Goal: Information Seeking & Learning: Learn about a topic

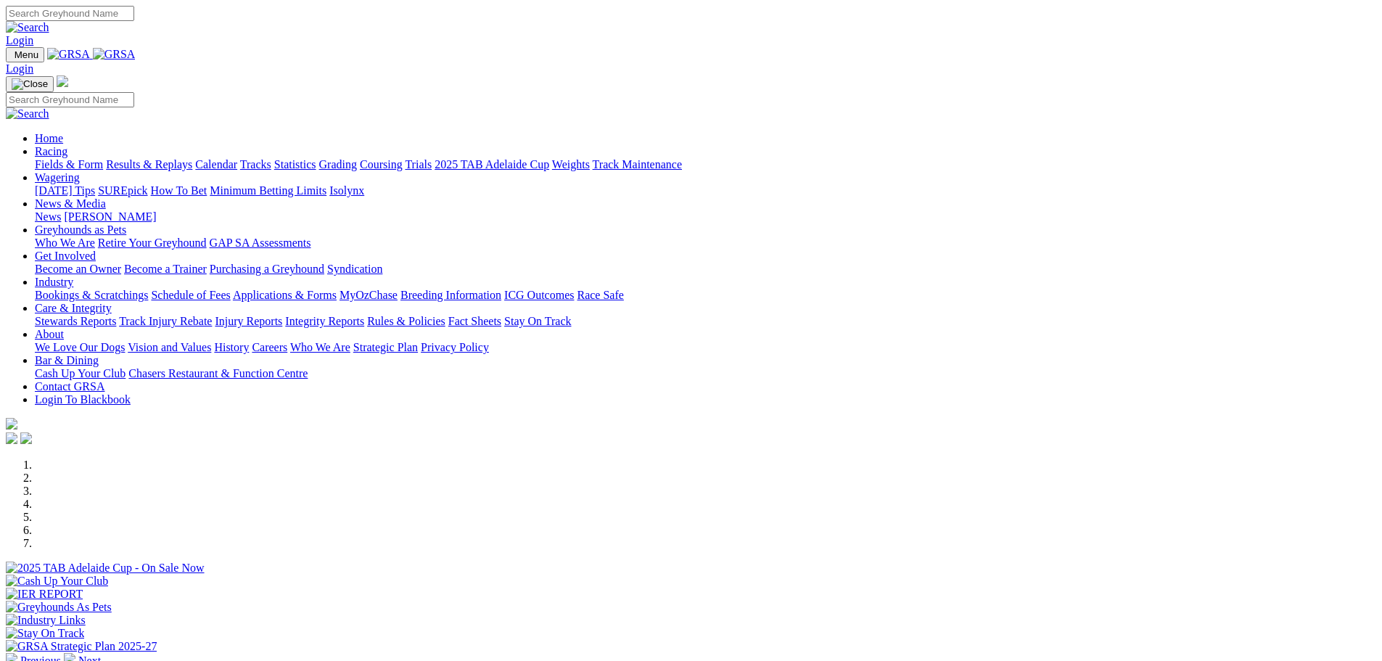
click at [237, 158] on link "Calendar" at bounding box center [216, 164] width 42 height 12
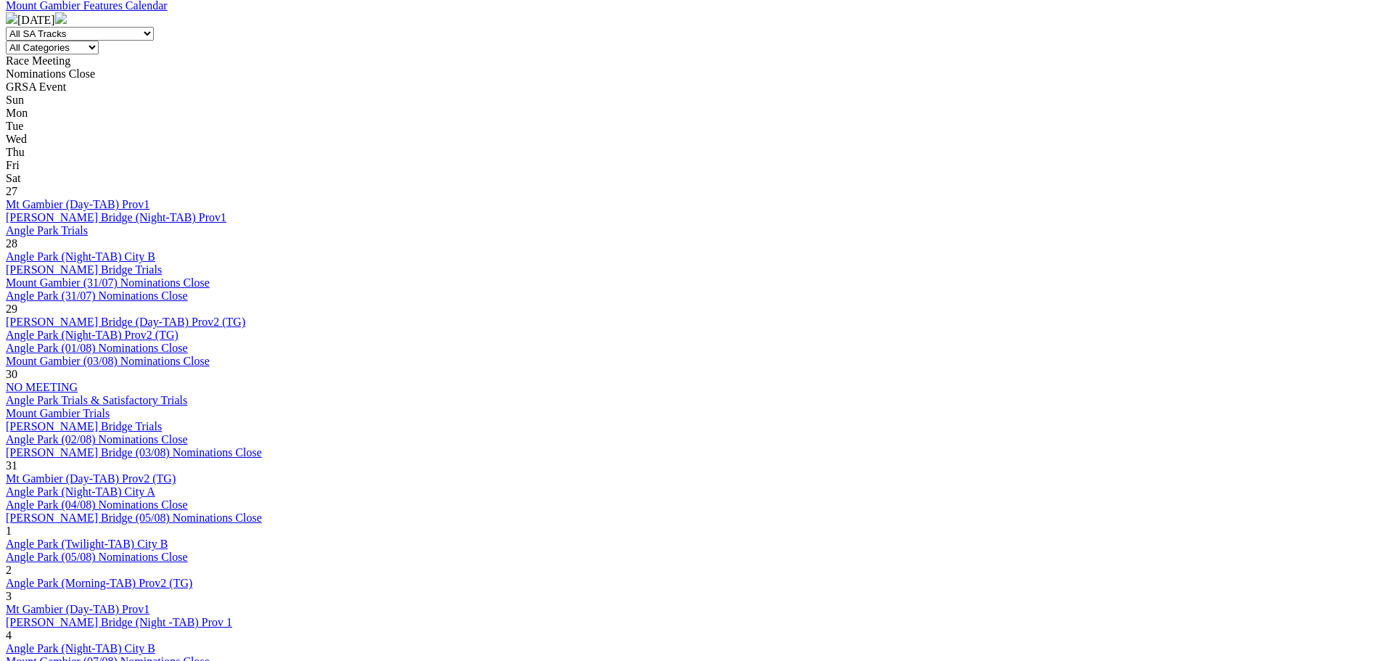
scroll to position [725, 0]
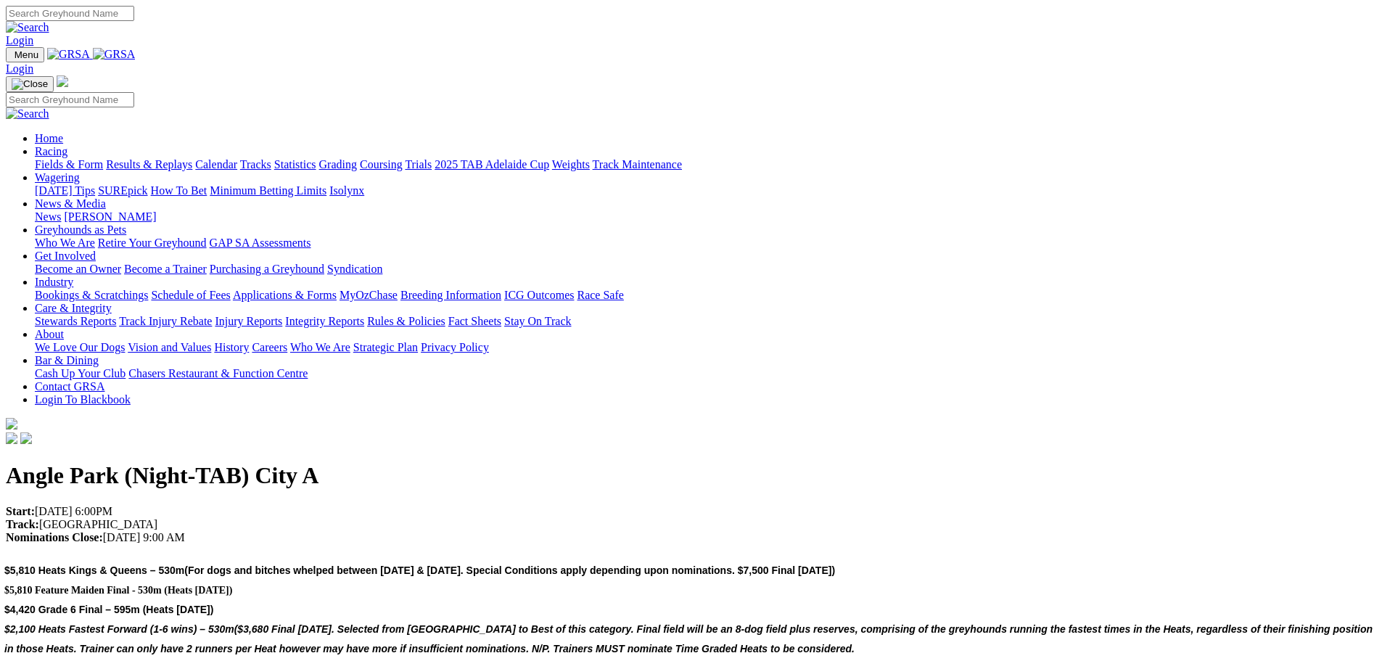
click at [316, 158] on link "Statistics" at bounding box center [295, 164] width 42 height 12
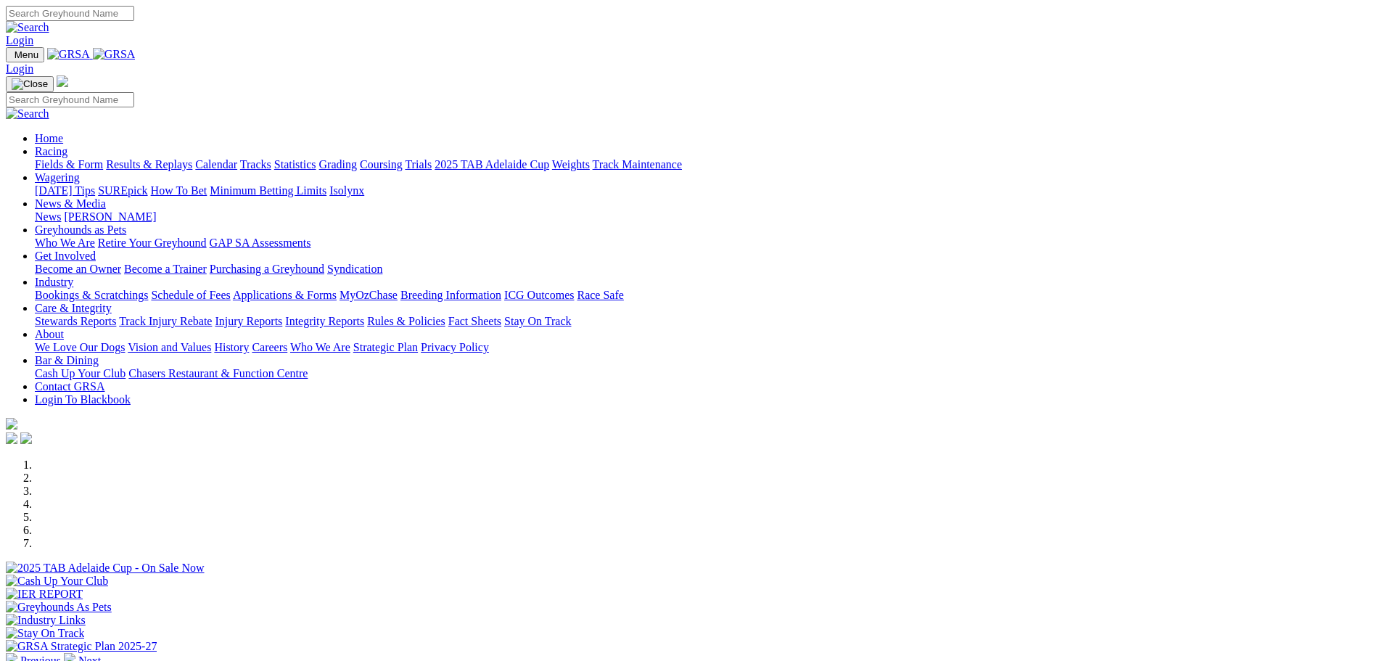
click at [148, 289] on link "Bookings & Scratchings" at bounding box center [91, 295] width 113 height 12
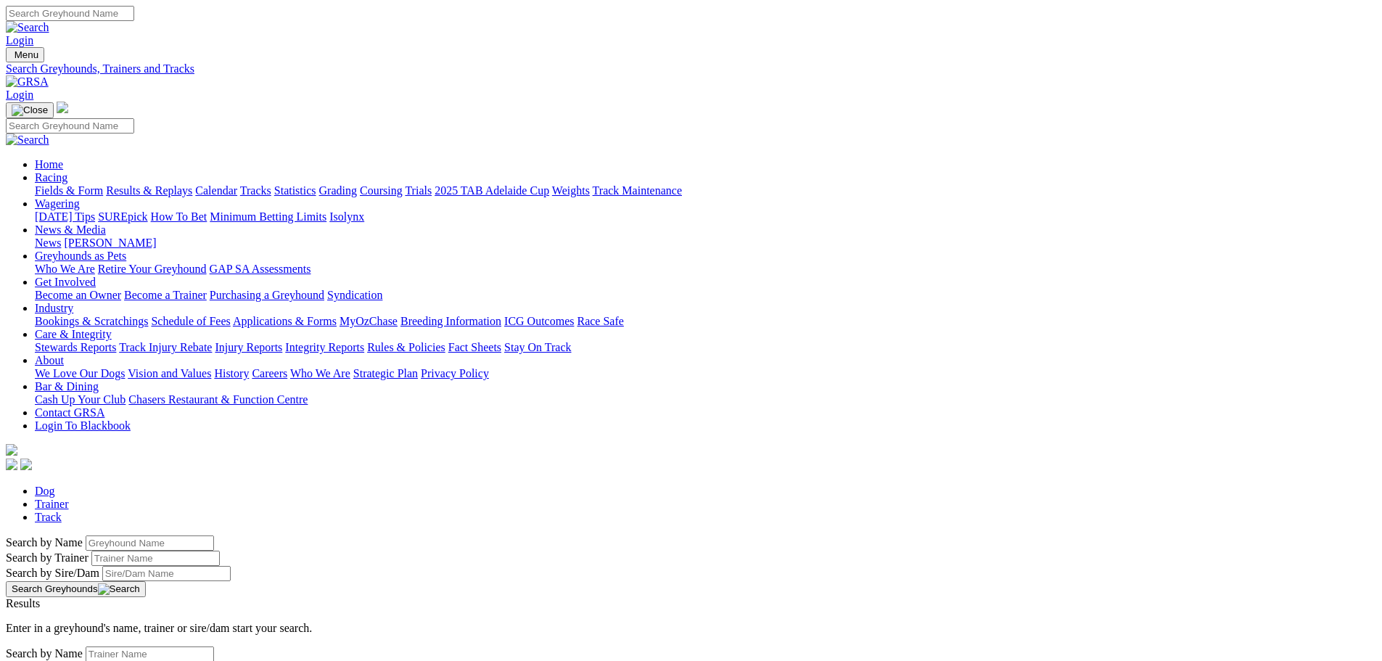
click at [214, 535] on input "Search by Greyhound name" at bounding box center [150, 542] width 128 height 15
type input "caribbean crown"
click at [88, 610] on link "Caribbean Crown" at bounding box center [47, 616] width 82 height 12
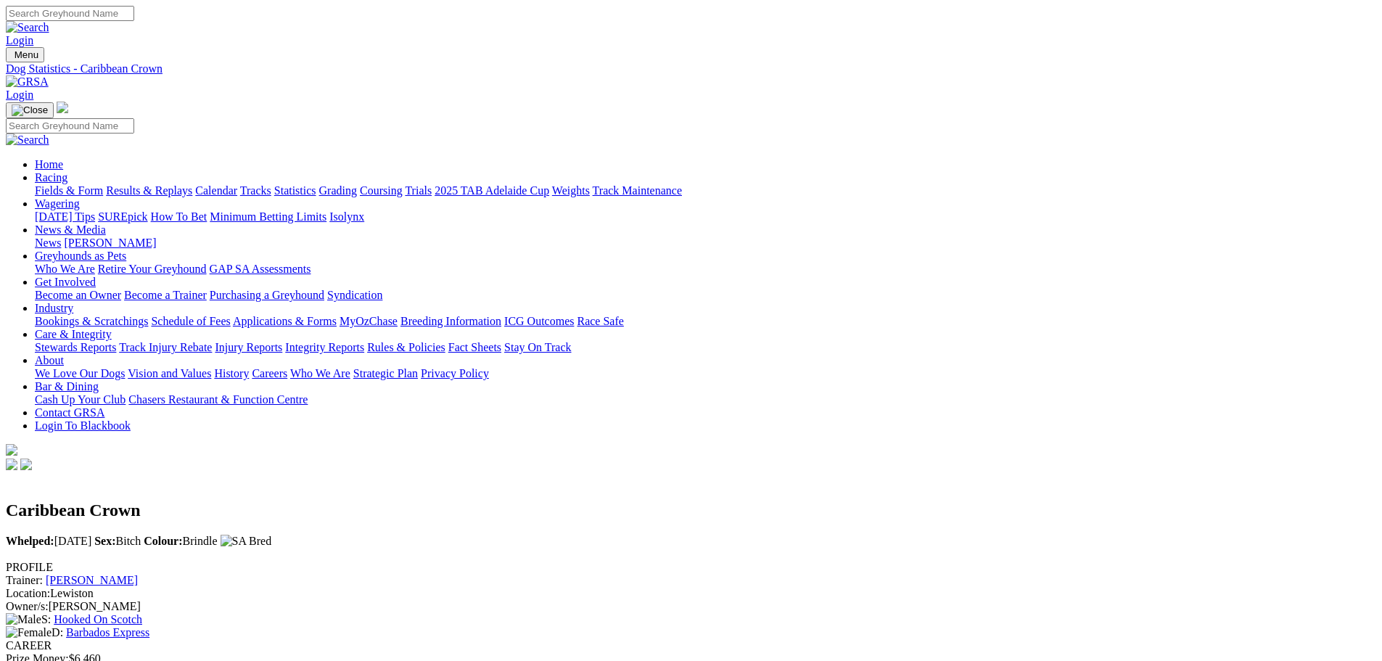
click at [237, 184] on link "Calendar" at bounding box center [216, 190] width 42 height 12
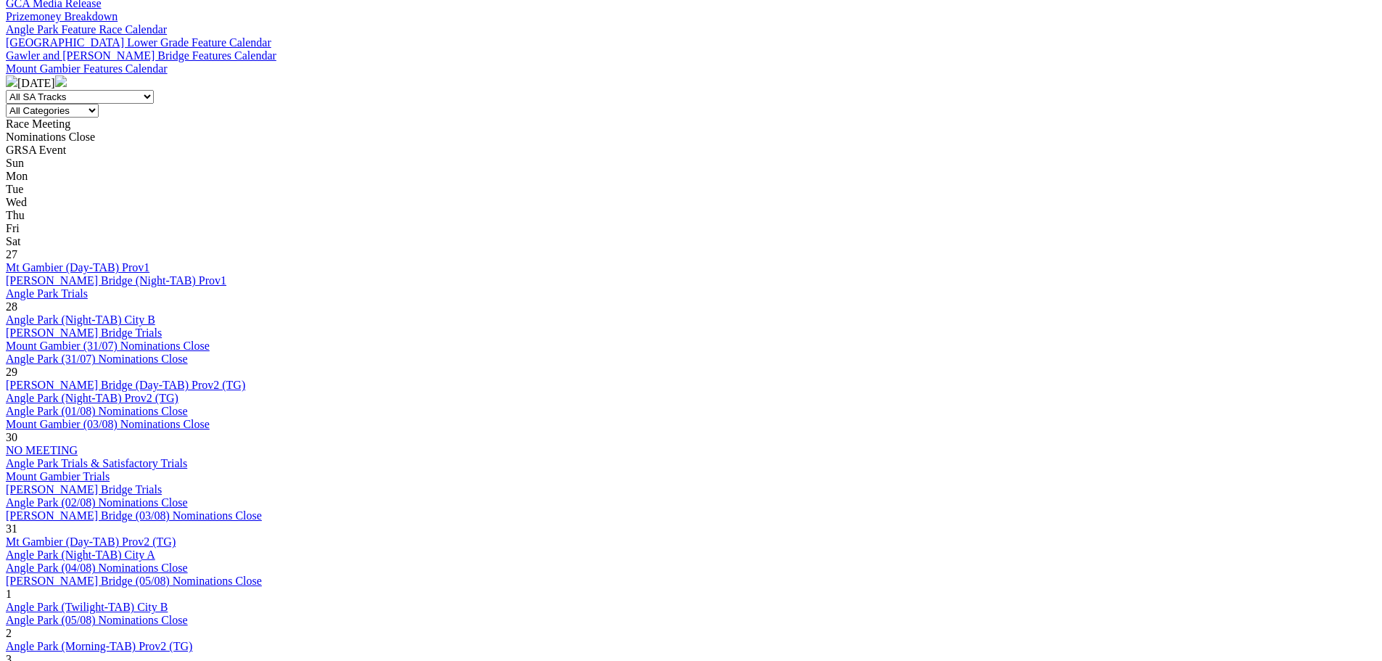
scroll to position [653, 0]
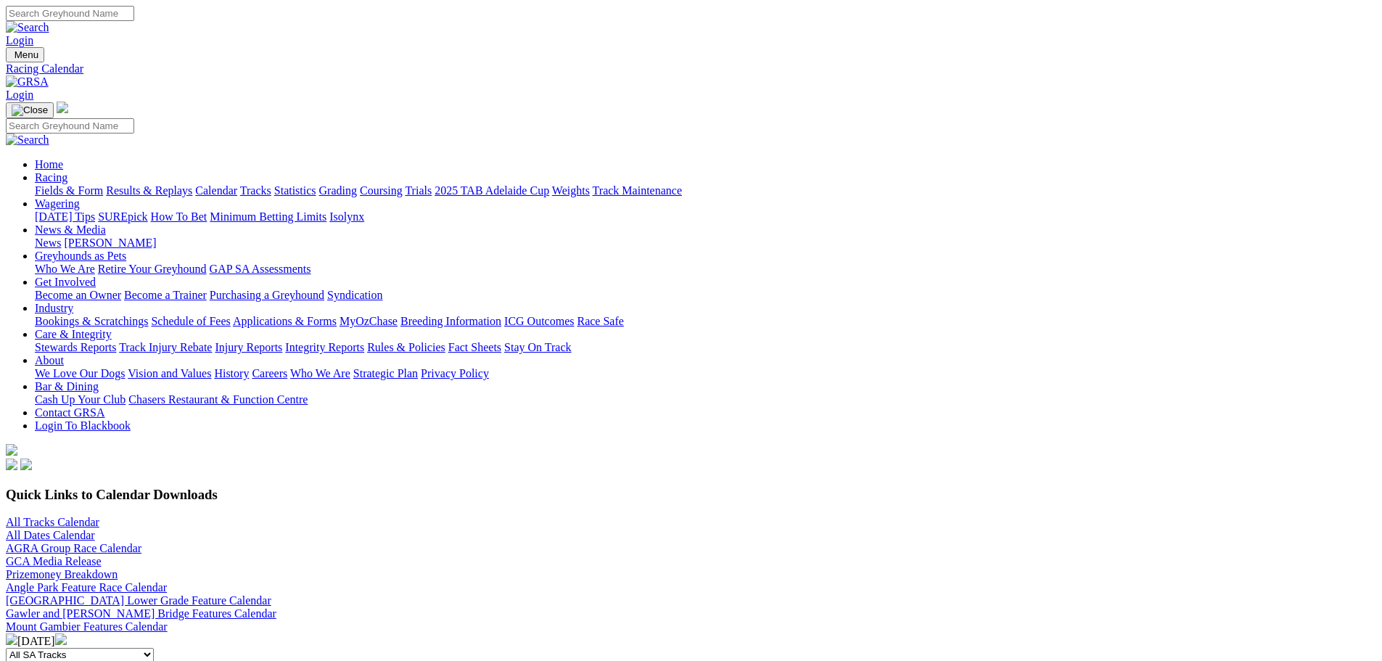
click at [99, 516] on link "All Tracks Calendar" at bounding box center [53, 522] width 94 height 12
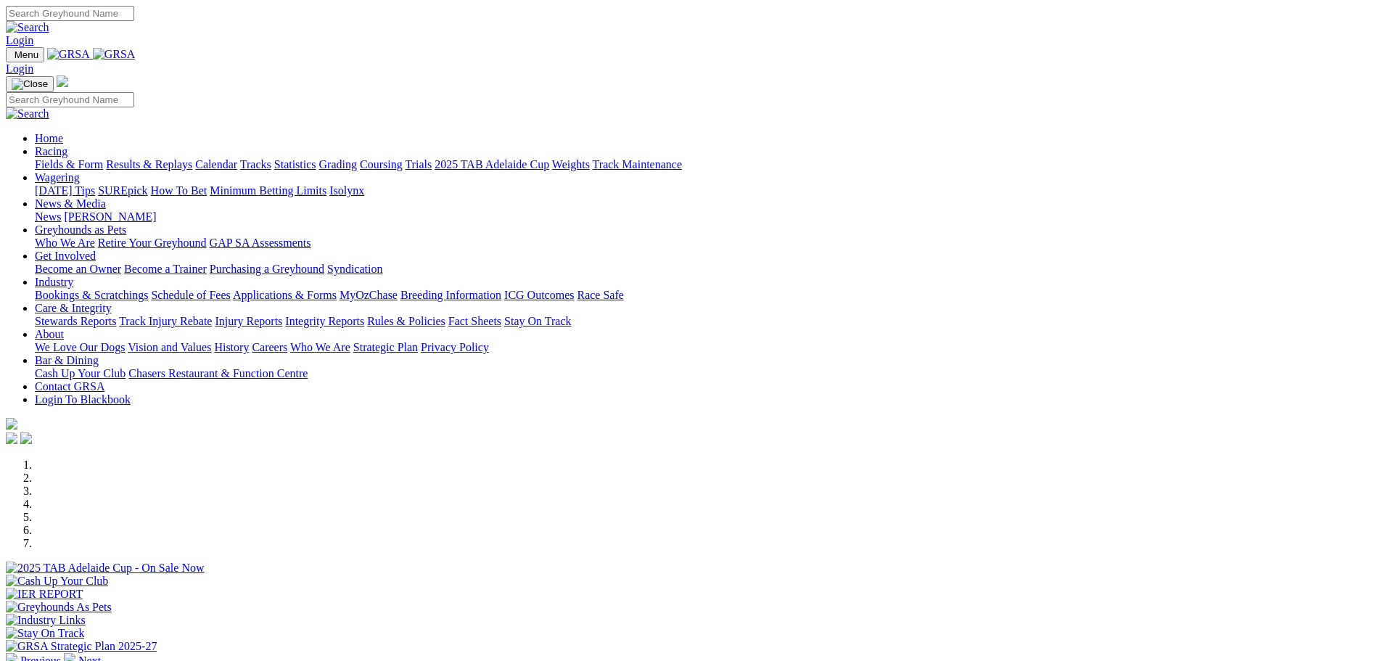
click at [316, 158] on link "Statistics" at bounding box center [295, 164] width 42 height 12
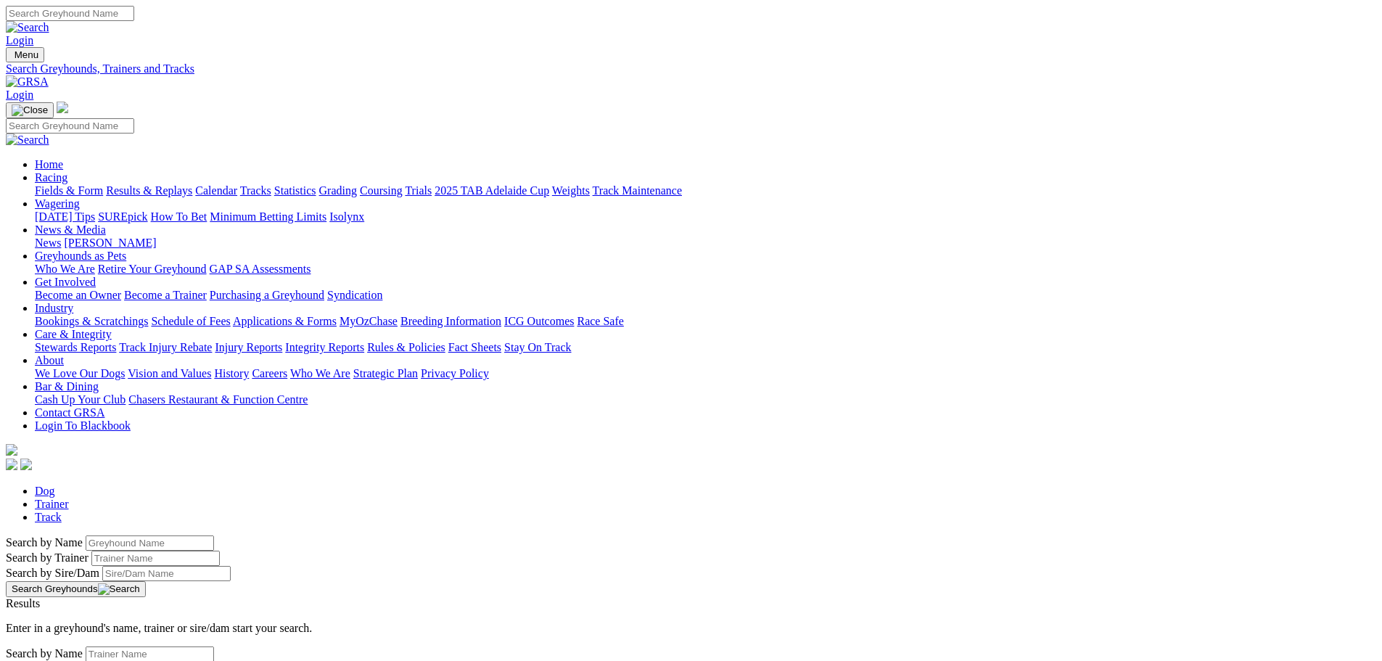
click at [214, 535] on input "Search by Greyhound name" at bounding box center [150, 542] width 128 height 15
type input "[PERSON_NAME]"
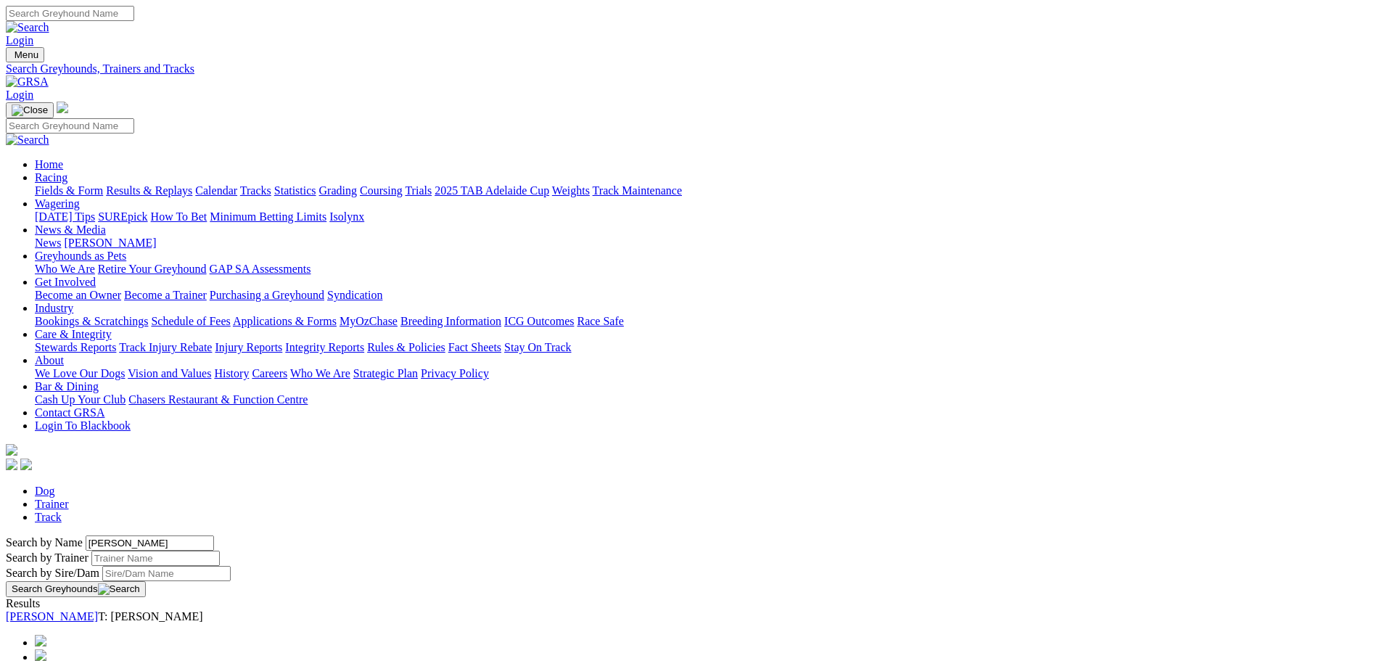
click at [98, 610] on link "[PERSON_NAME]" at bounding box center [52, 616] width 92 height 12
